Goal: Task Accomplishment & Management: Complete application form

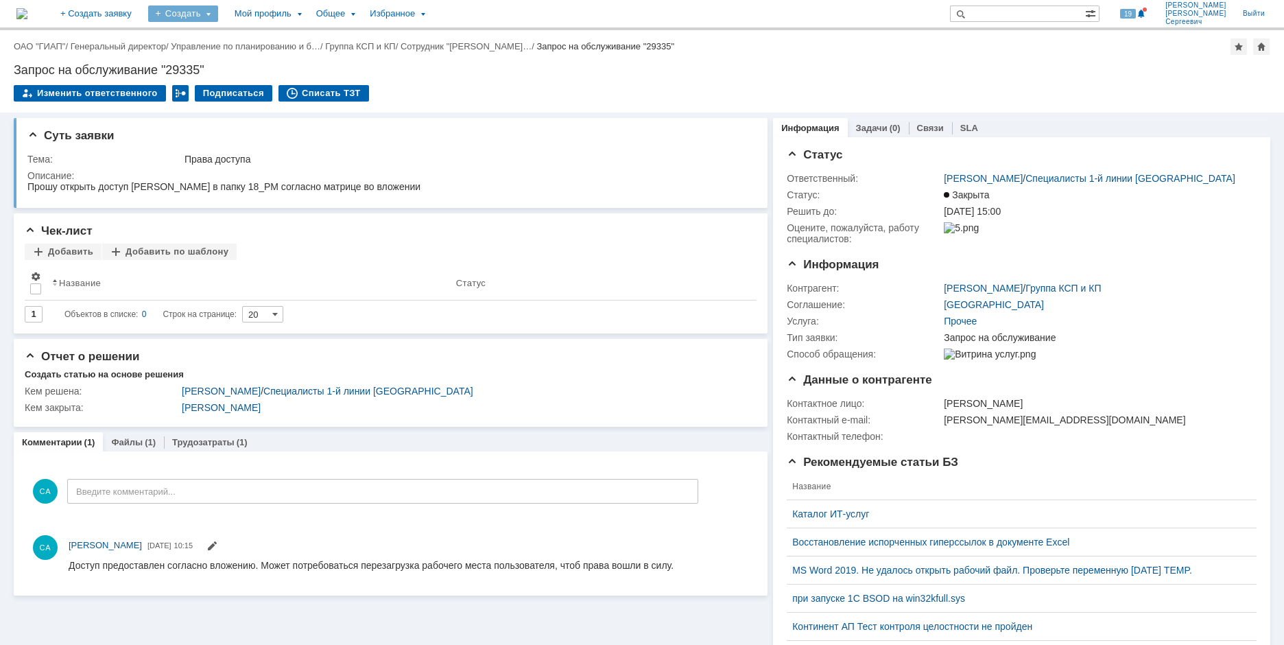
click at [218, 13] on div "Создать" at bounding box center [183, 13] width 70 height 16
click at [228, 89] on link "Заявка" at bounding box center [203, 85] width 104 height 16
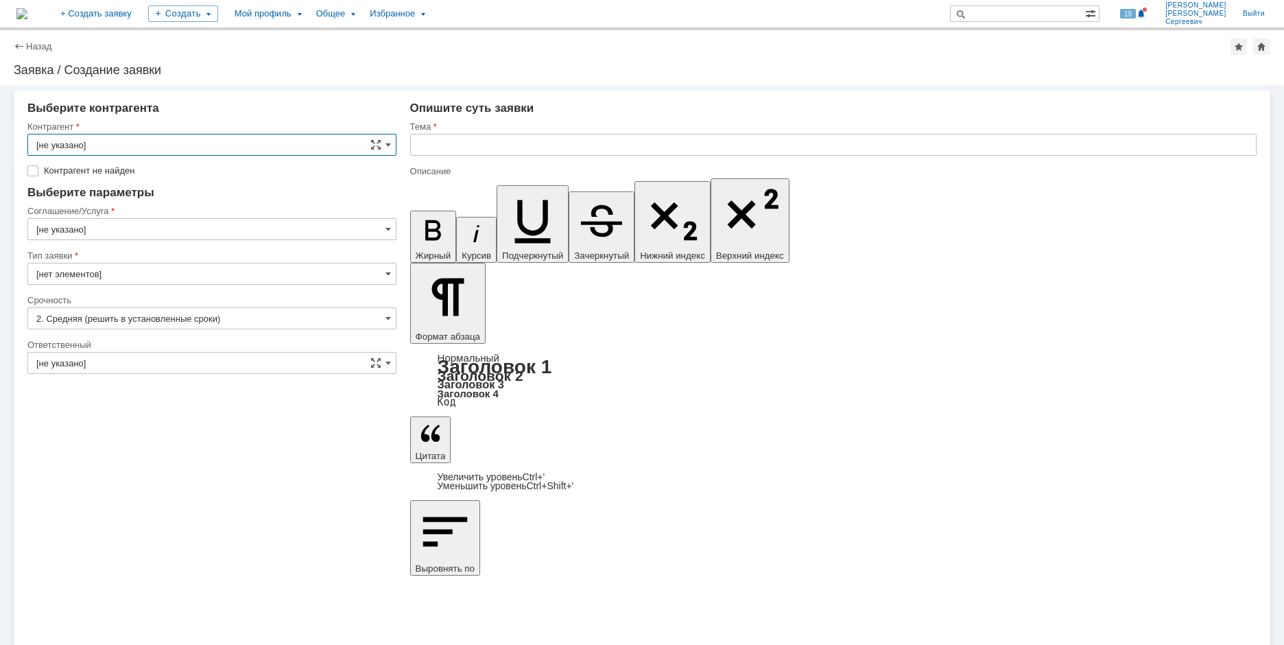
click at [449, 144] on input "text" at bounding box center [833, 145] width 847 height 22
type input "Прошу подготовить рабочее место для нового сотрудника - [PERSON_NAME] [PERSON_N…"
click at [182, 148] on input "[не указано]" at bounding box center [211, 145] width 369 height 22
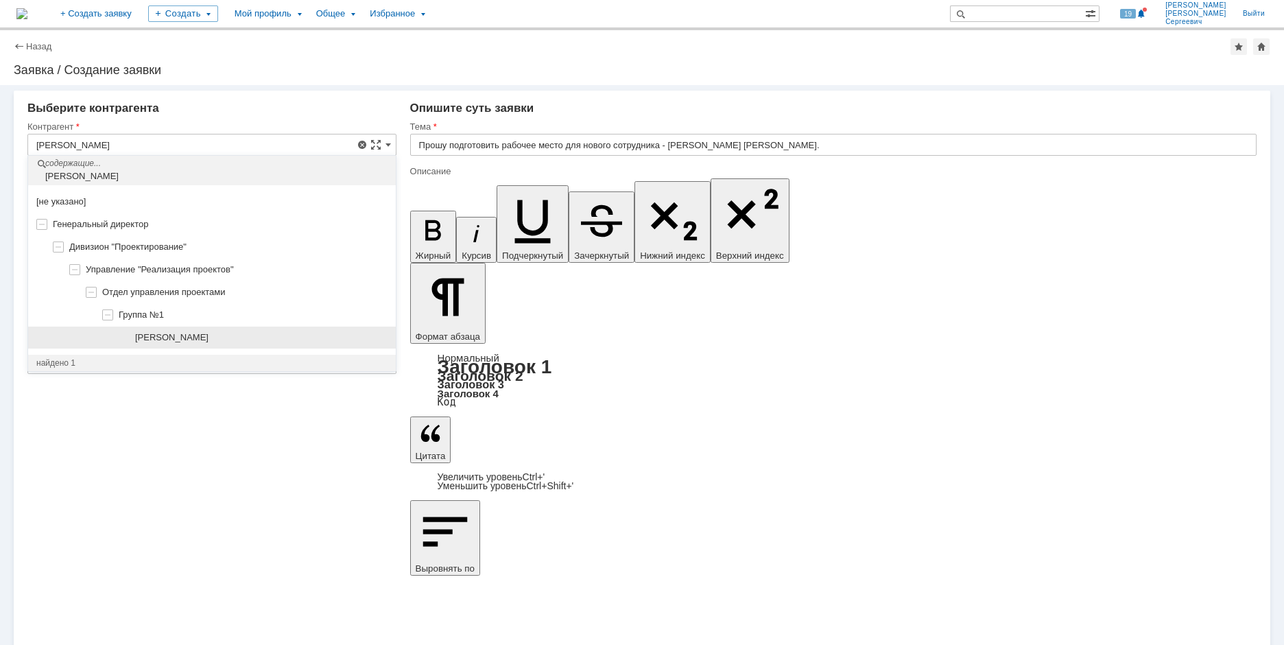
click at [202, 335] on span "[PERSON_NAME]" at bounding box center [171, 337] width 73 height 10
type input "[PERSON_NAME]"
type input "[GEOGRAPHIC_DATA]"
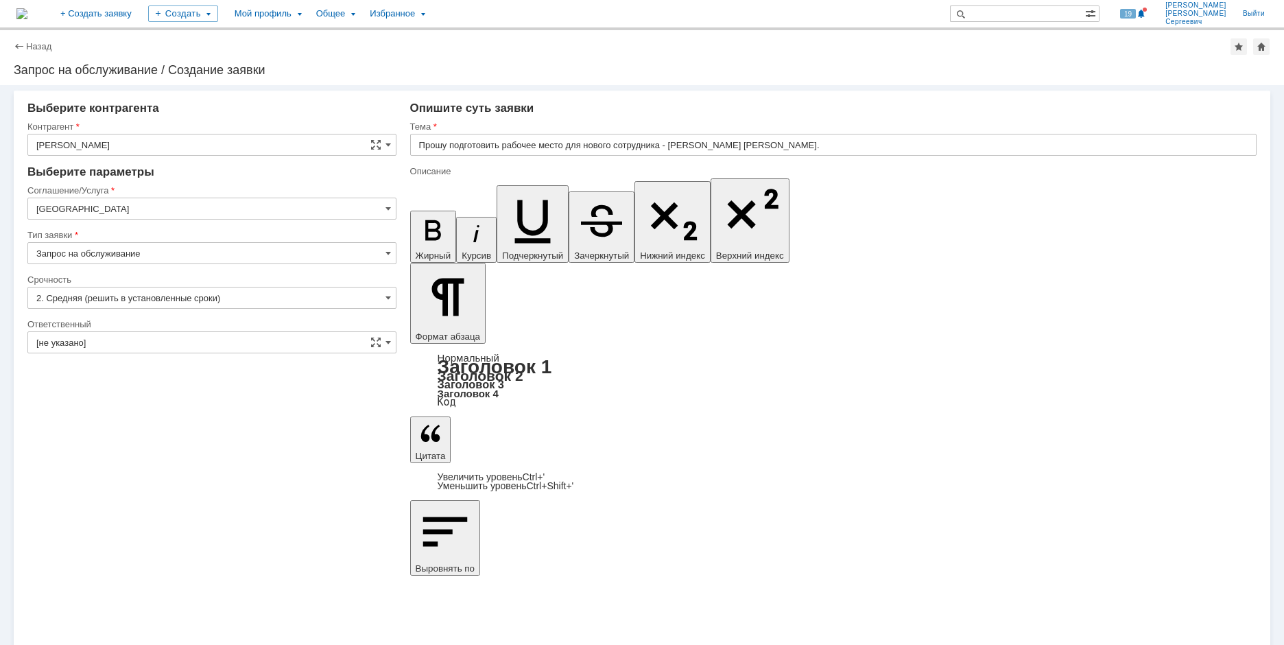
click at [214, 215] on input "[GEOGRAPHIC_DATA]" at bounding box center [211, 209] width 369 height 22
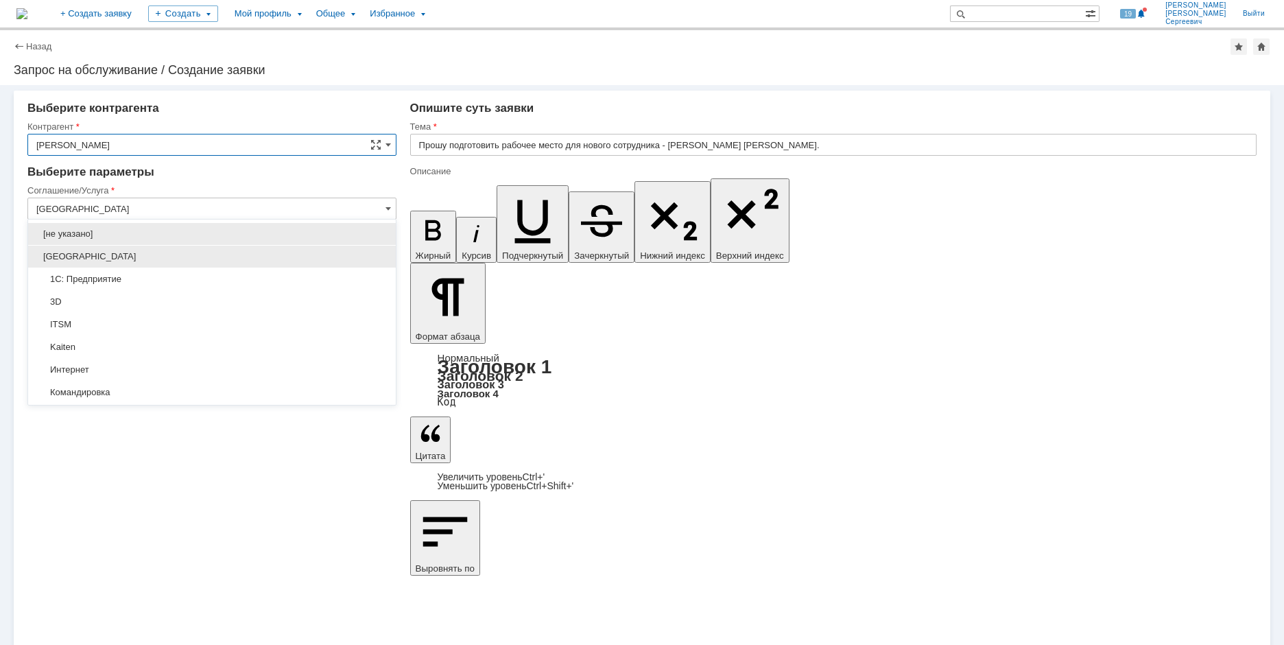
click at [172, 264] on div "[GEOGRAPHIC_DATA]" at bounding box center [212, 257] width 368 height 22
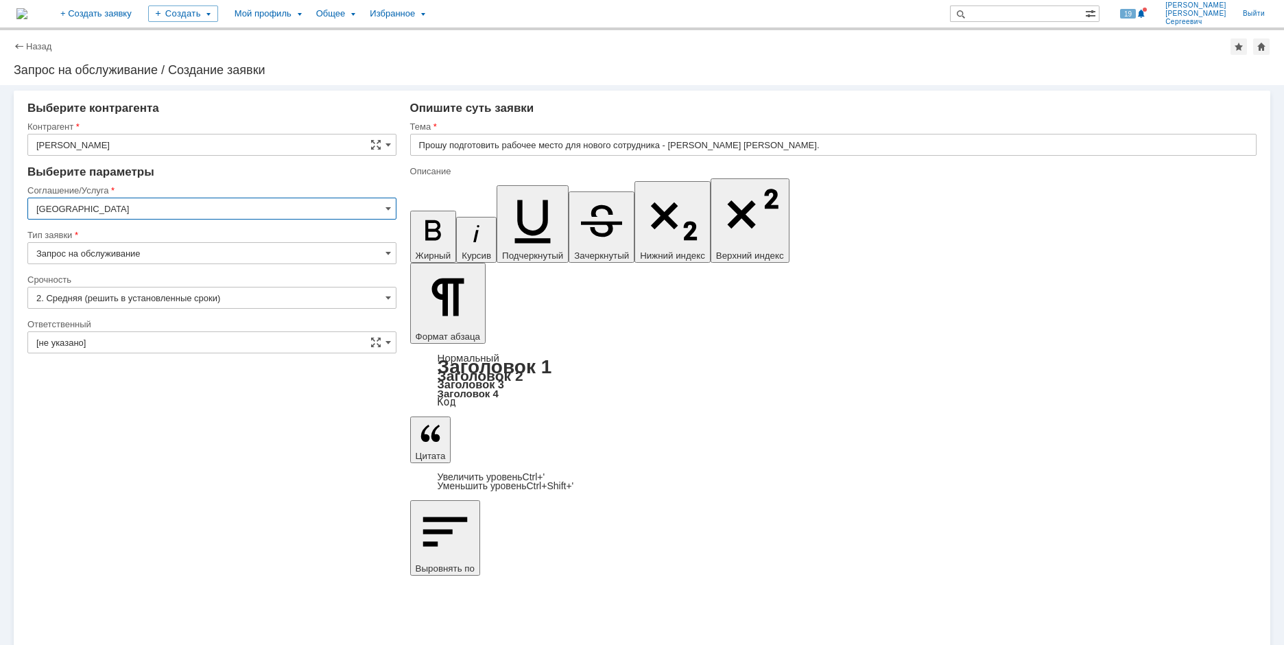
type input "[GEOGRAPHIC_DATA]"
click at [201, 338] on input "[не указано]" at bounding box center [211, 342] width 369 height 22
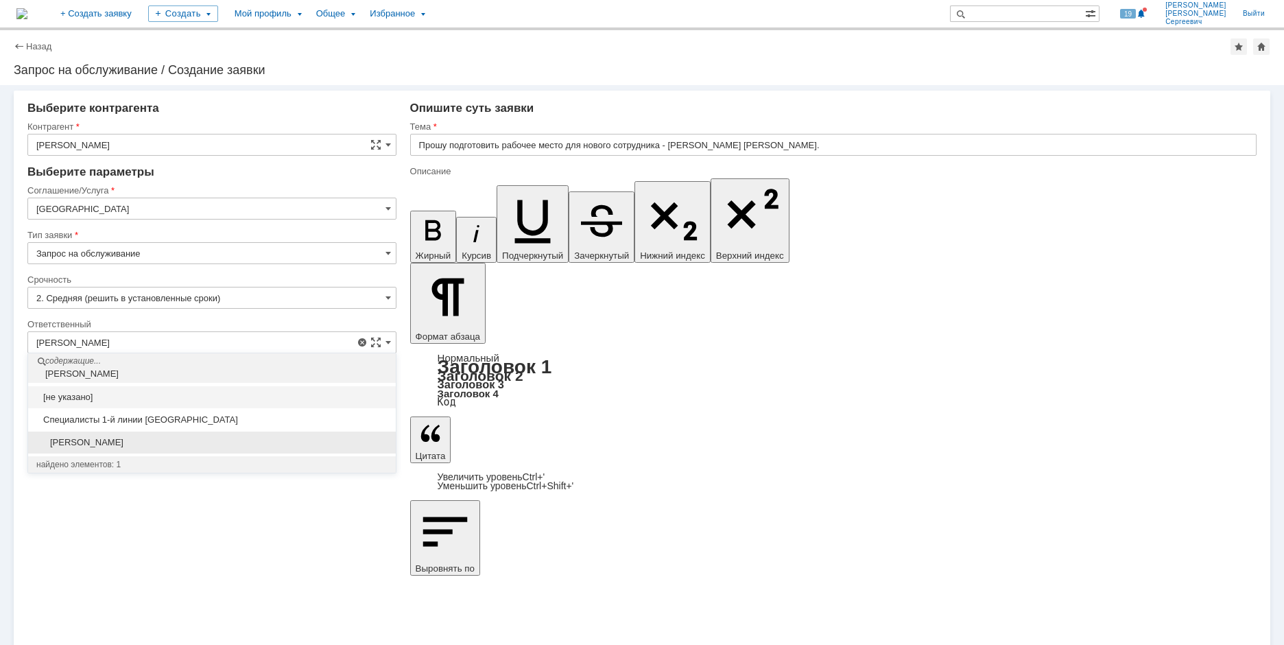
click at [263, 442] on span "[PERSON_NAME]" at bounding box center [211, 442] width 351 height 11
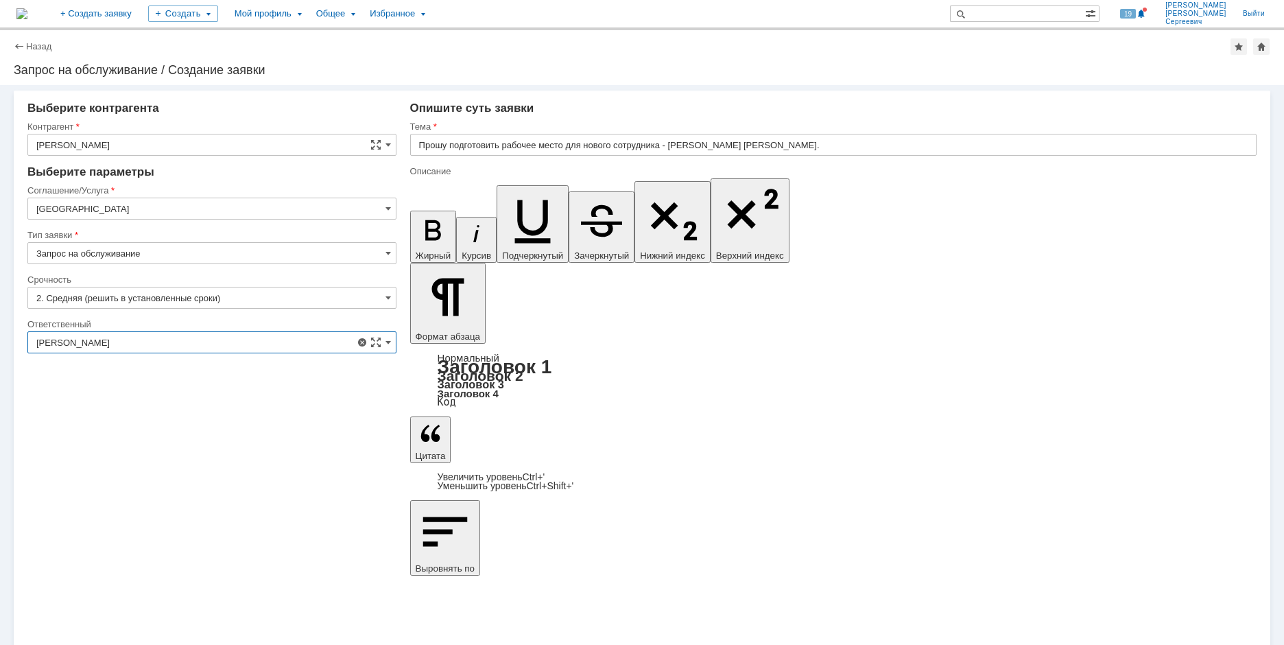
type input "[PERSON_NAME]"
click at [186, 156] on div at bounding box center [211, 161] width 369 height 10
click at [189, 151] on input "[PERSON_NAME]" at bounding box center [211, 145] width 369 height 22
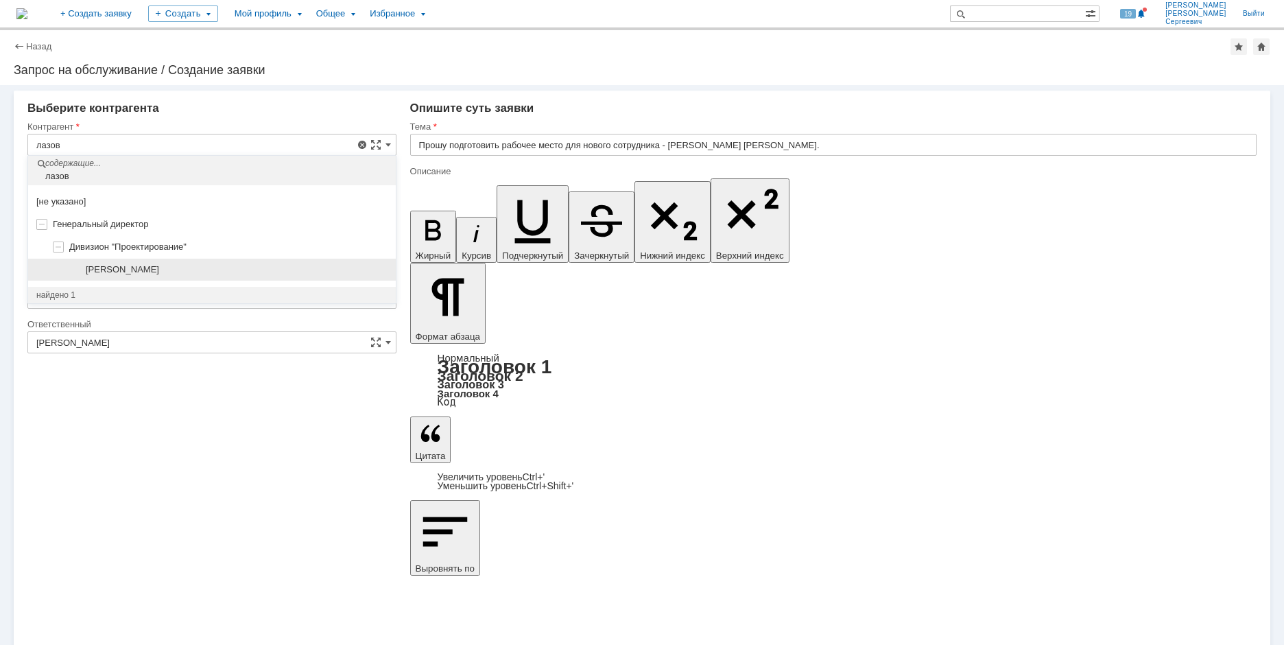
click at [159, 268] on span "[PERSON_NAME]" at bounding box center [122, 269] width 73 height 10
type input "[PERSON_NAME]"
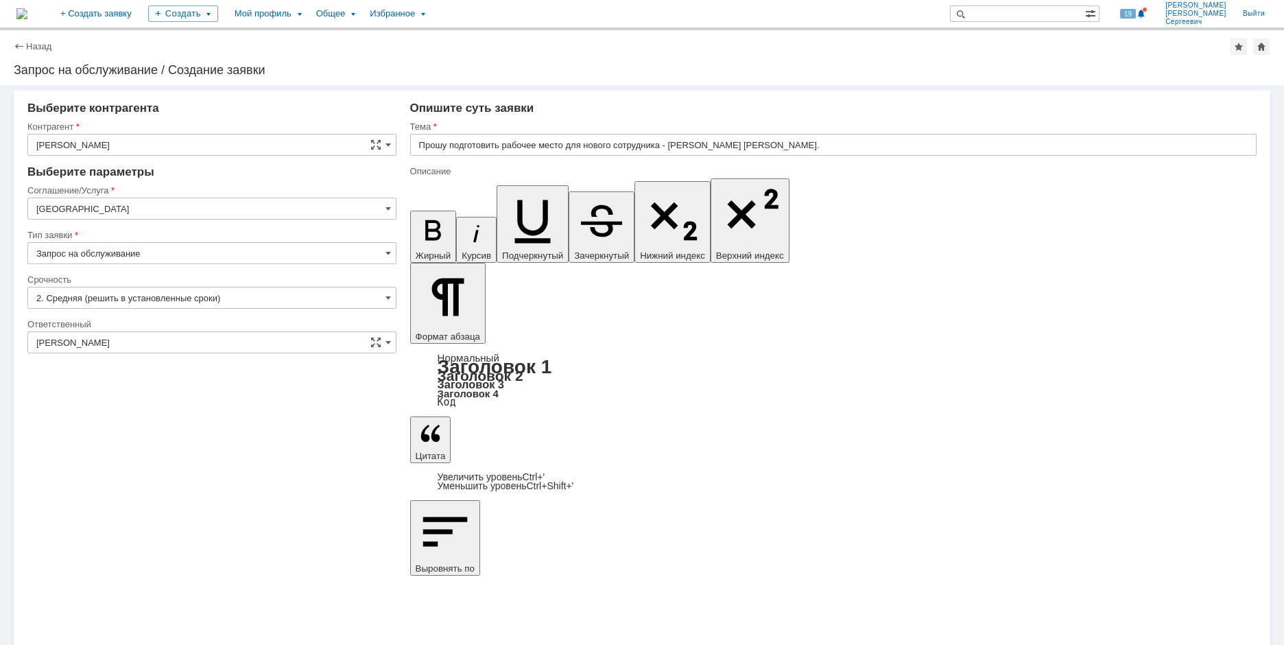
click at [506, 528] on div "Внимание! Выберите контрагента [PERSON_NAME] [PERSON_NAME] не найден Контрагент…" at bounding box center [642, 365] width 1284 height 560
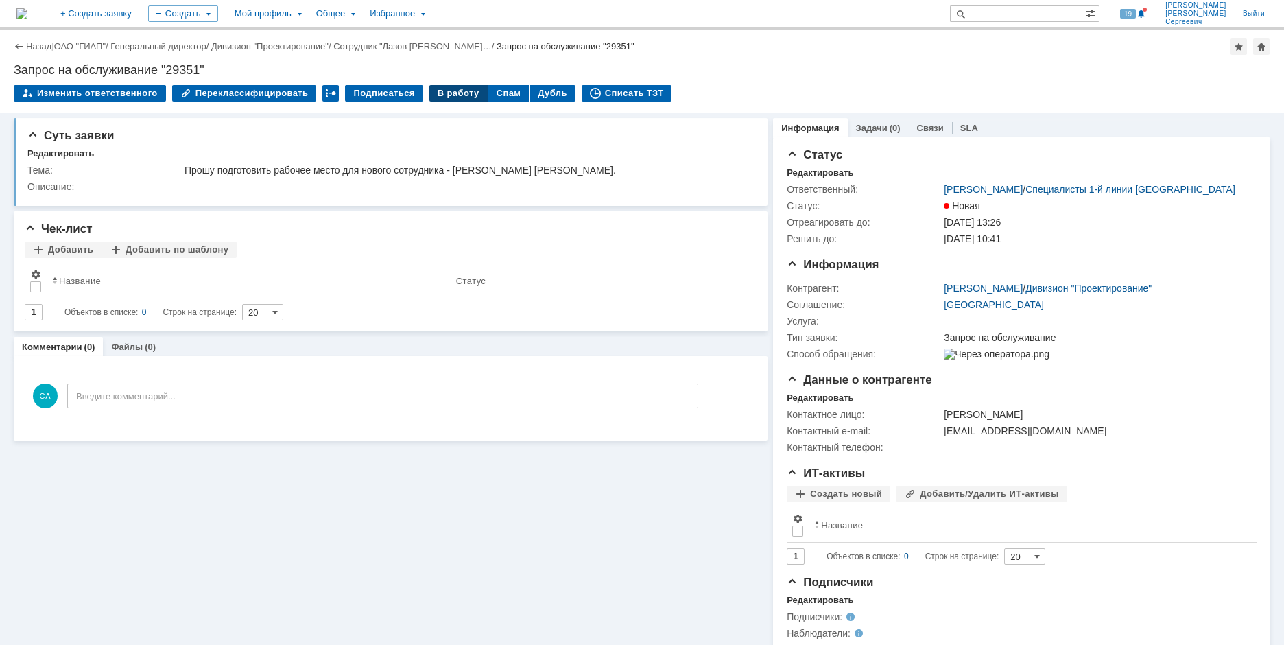
click at [442, 91] on div "В работу" at bounding box center [458, 93] width 58 height 16
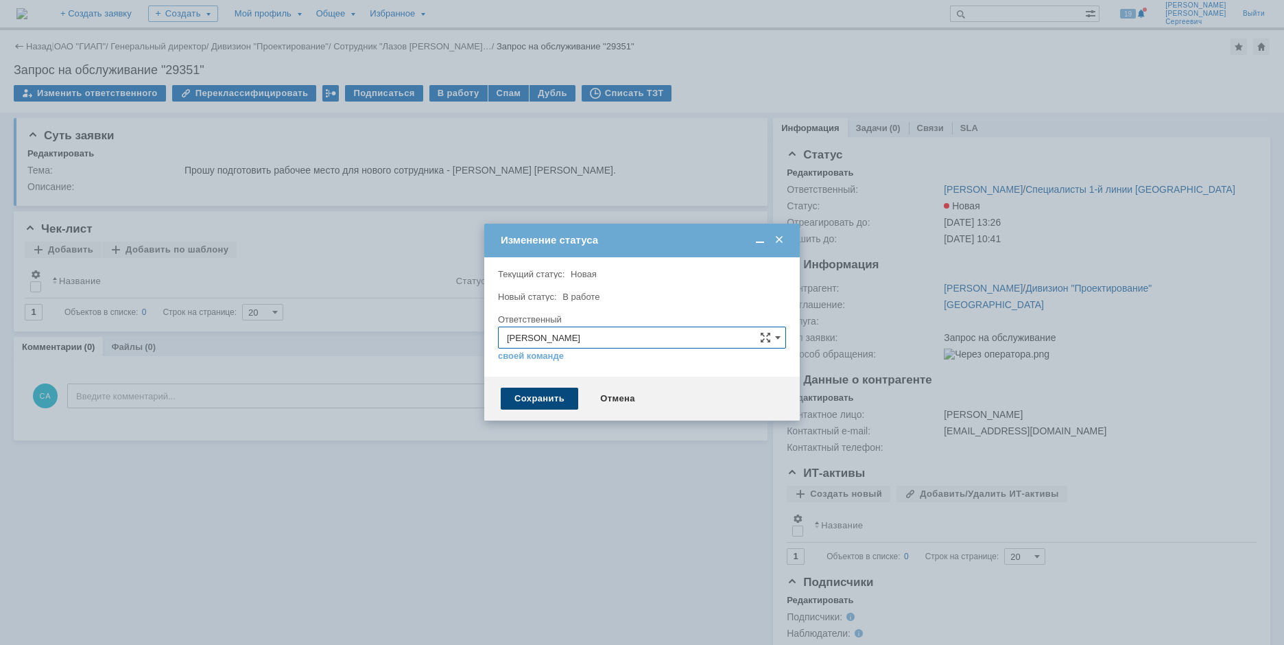
click at [512, 405] on div "Сохранить" at bounding box center [540, 399] width 78 height 22
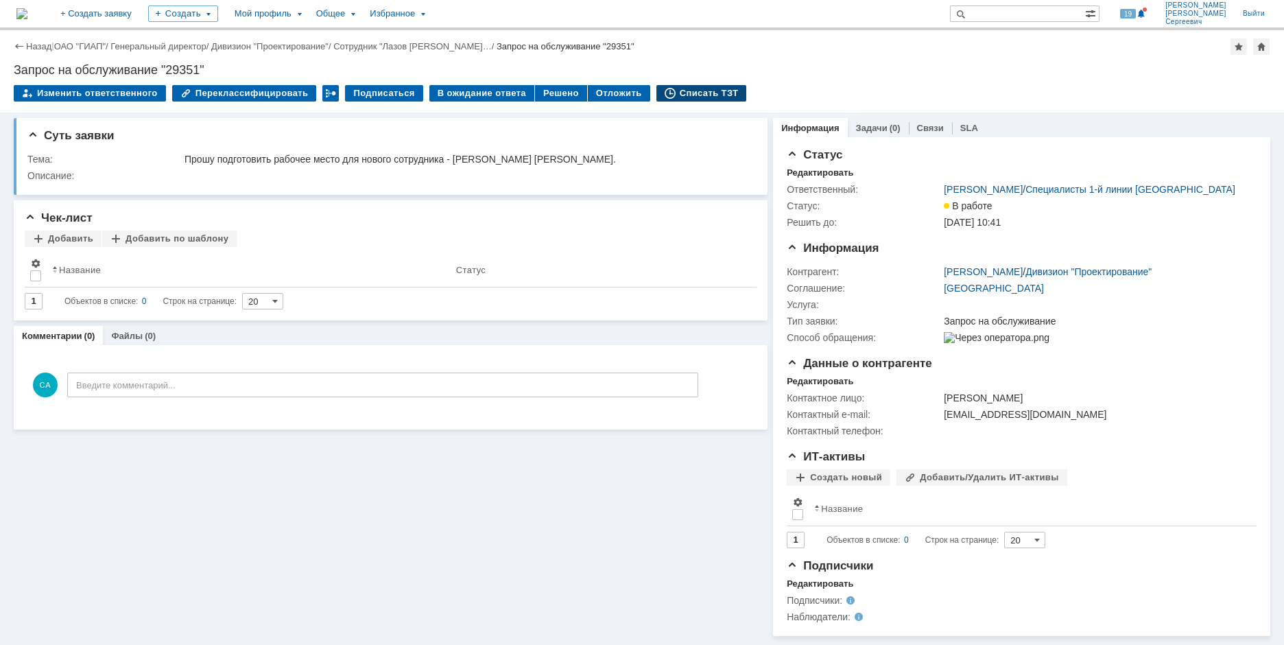
click at [694, 99] on div "Списать ТЗТ" at bounding box center [702, 93] width 91 height 16
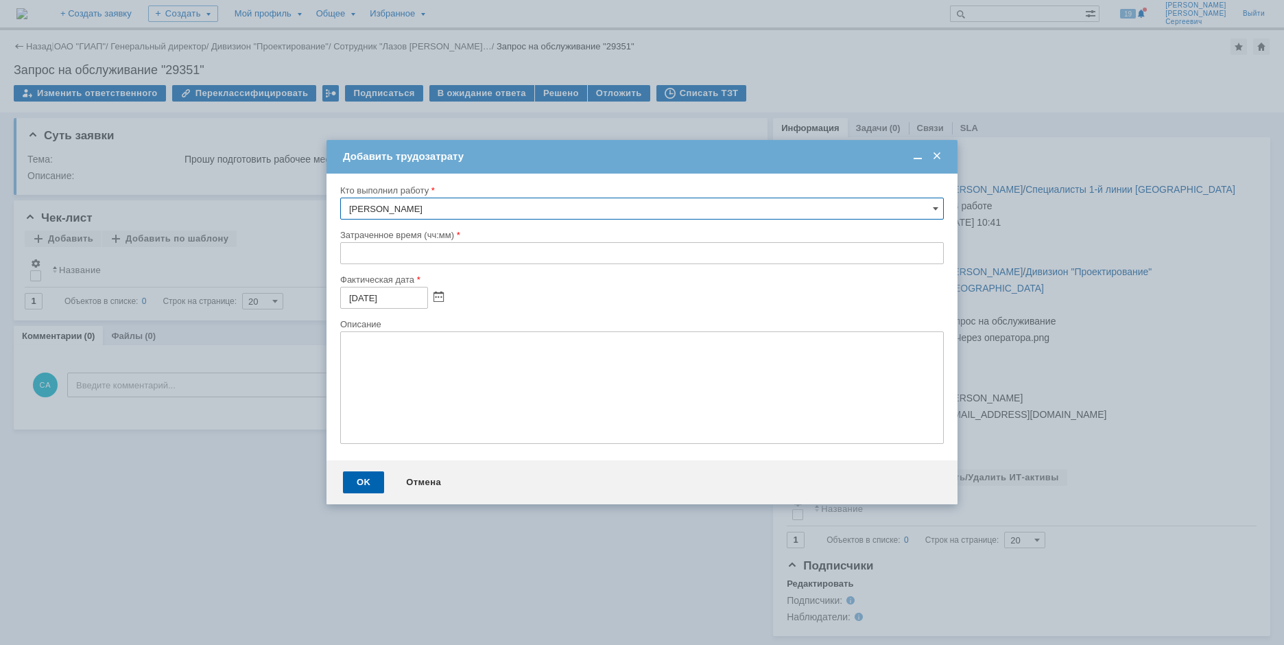
click at [336, 255] on div "Кто выполнил работу [PERSON_NAME] время (чч:мм) Фактическая дата [DATE] Описание" at bounding box center [642, 317] width 631 height 287
click at [338, 255] on div "Кто выполнил работу [PERSON_NAME] время (чч:мм) Фактическая дата [DATE] Описание" at bounding box center [642, 317] width 631 height 287
click at [342, 255] on input "text" at bounding box center [642, 253] width 604 height 22
type input "04:00"
click at [354, 484] on div "OK" at bounding box center [363, 482] width 41 height 22
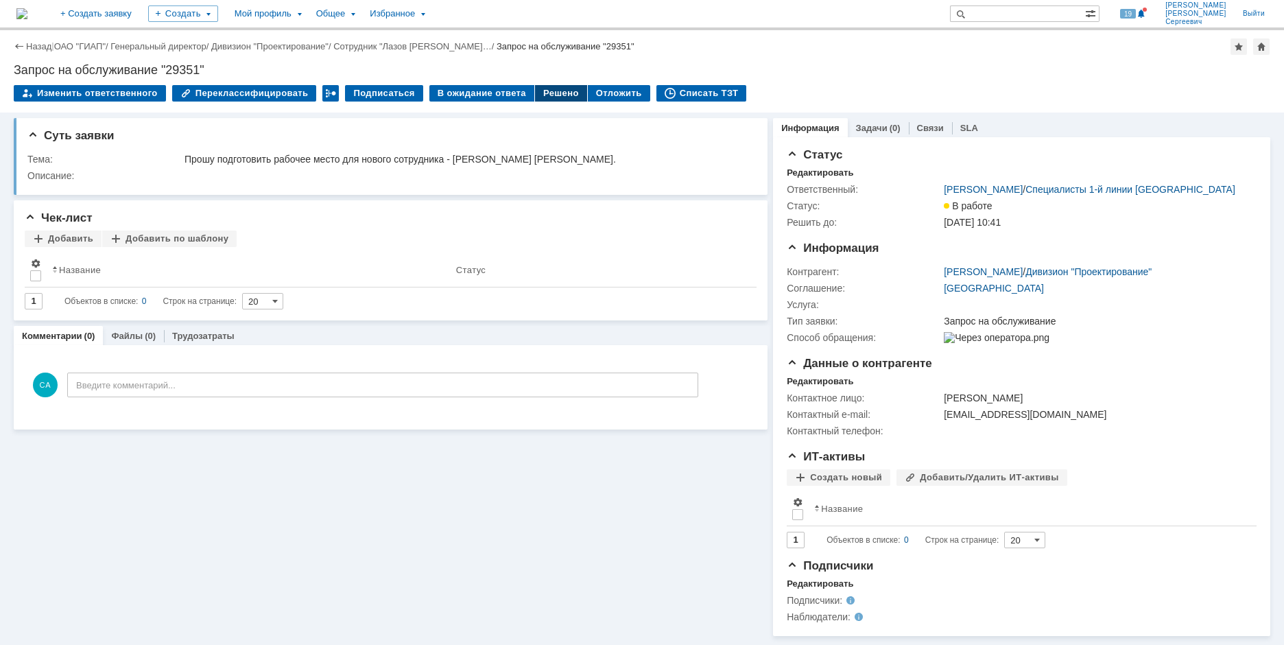
click at [542, 93] on div "Решено" at bounding box center [561, 93] width 52 height 16
